Goal: Information Seeking & Learning: Learn about a topic

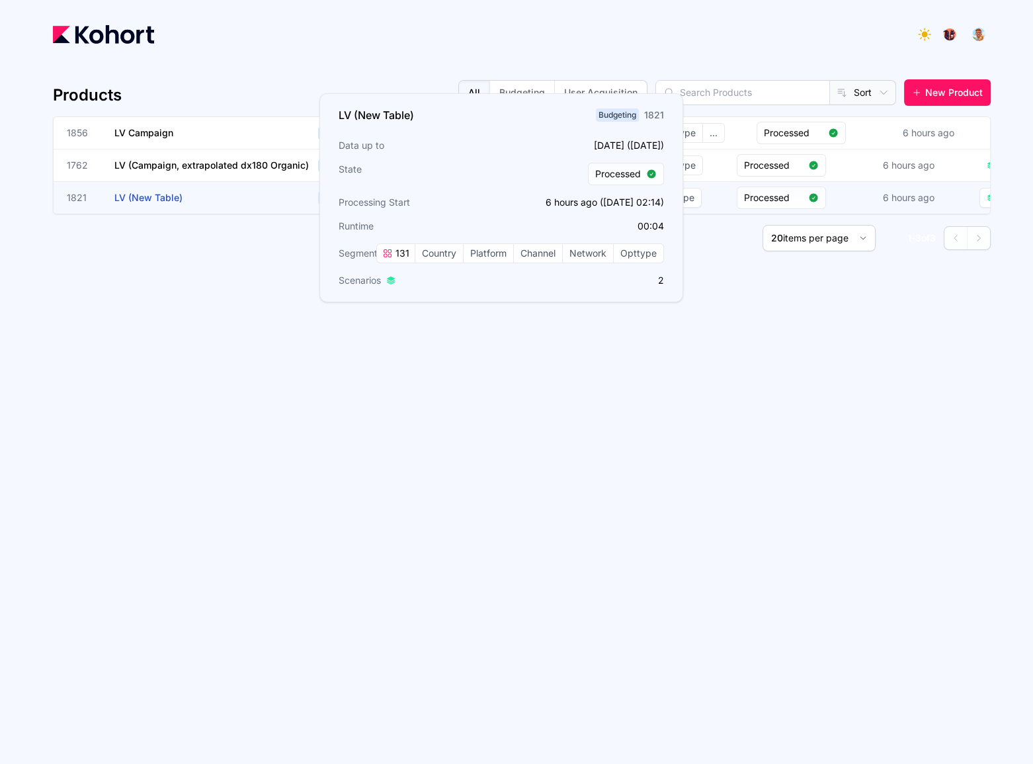
click at [214, 194] on h3 "LV (New Table)" at bounding box center [213, 198] width 198 height 32
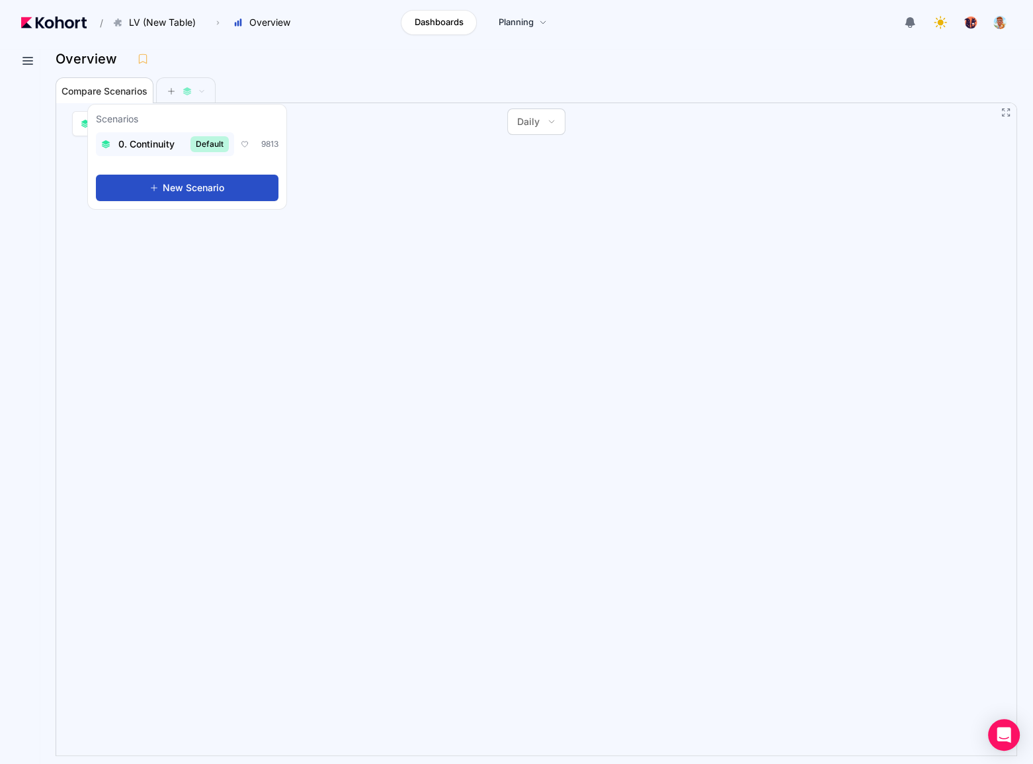
click at [163, 140] on span "0. Continuity" at bounding box center [146, 144] width 56 height 13
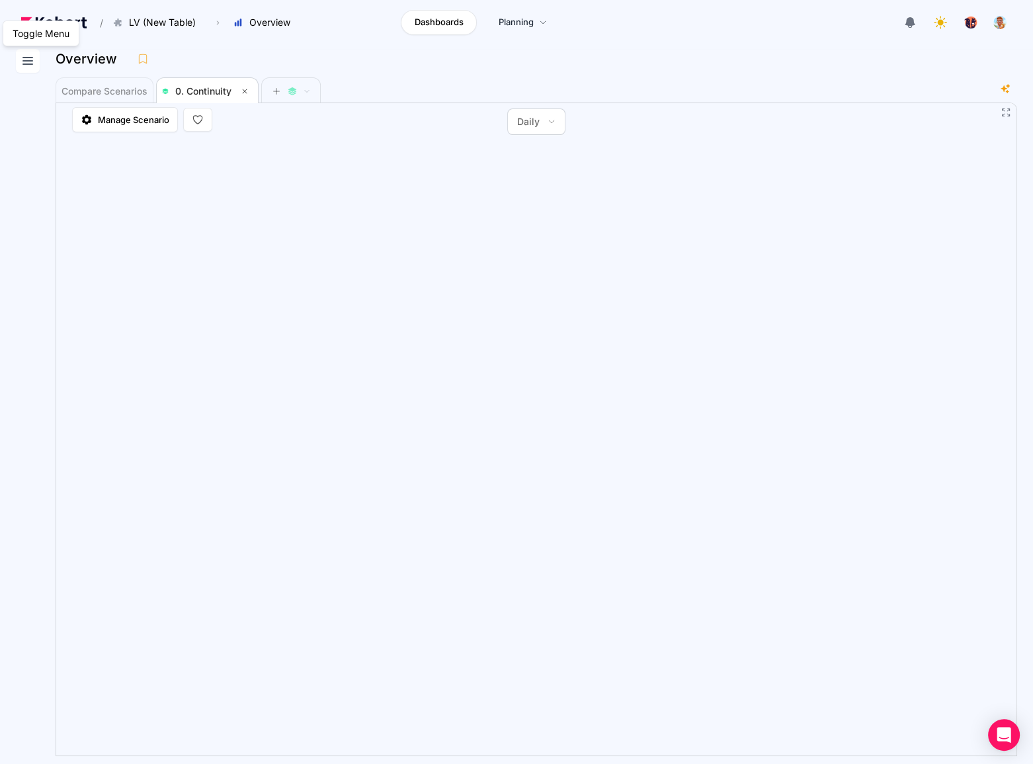
click at [26, 62] on icon at bounding box center [28, 61] width 16 height 16
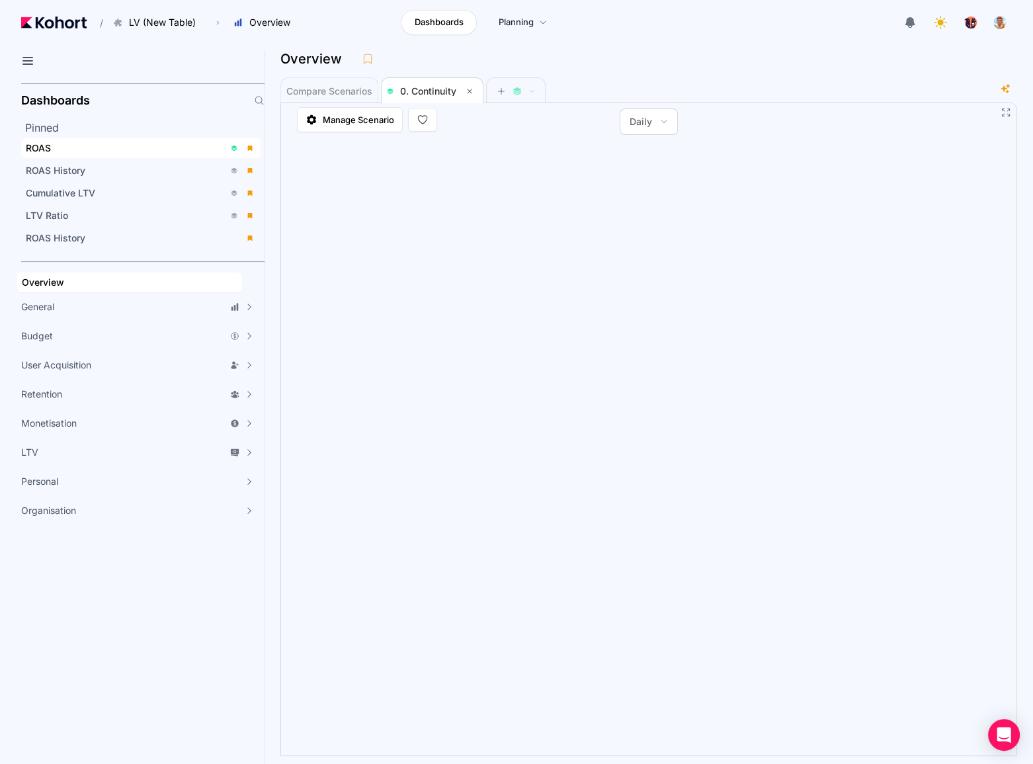
click at [83, 148] on div "ROAS" at bounding box center [125, 148] width 198 height 13
click at [33, 64] on icon at bounding box center [28, 61] width 16 height 16
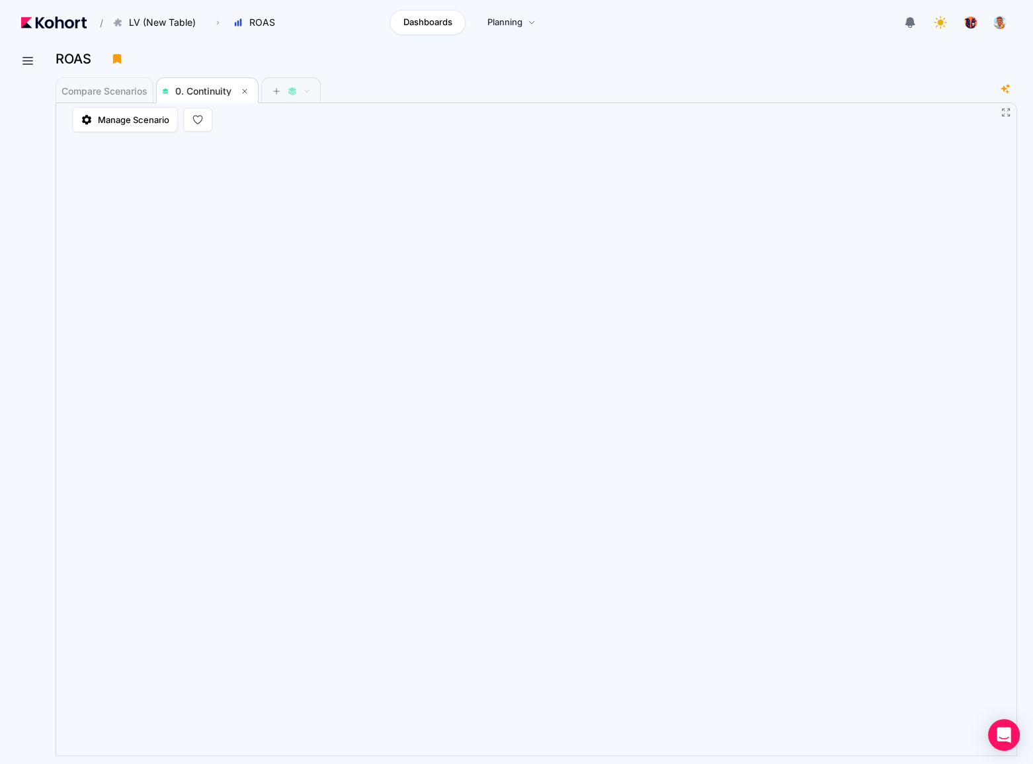
click at [822, 102] on div "Compare Scenarios 0. Continuity" at bounding box center [527, 90] width 943 height 26
click at [443, 90] on div "Compare Scenarios 0. Continuity" at bounding box center [527, 90] width 943 height 26
